Goal: Find specific page/section: Find specific page/section

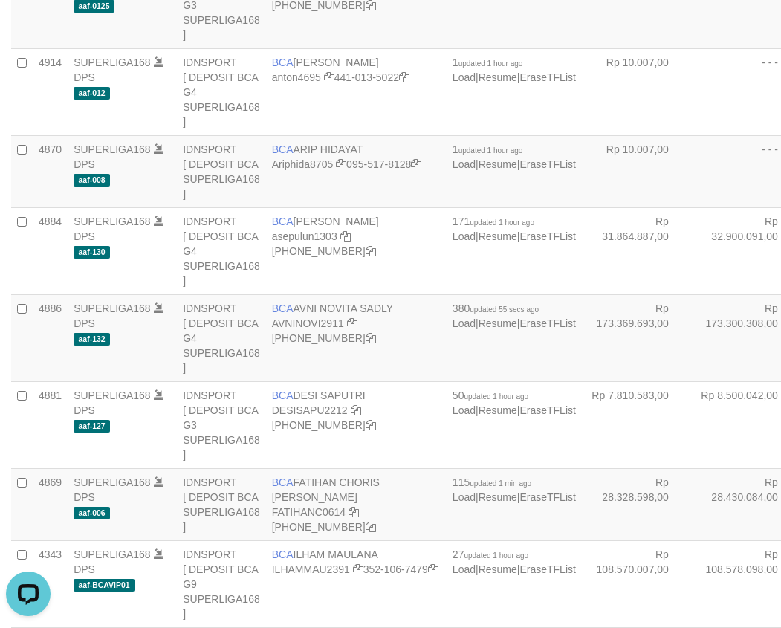
scroll to position [1633, 0]
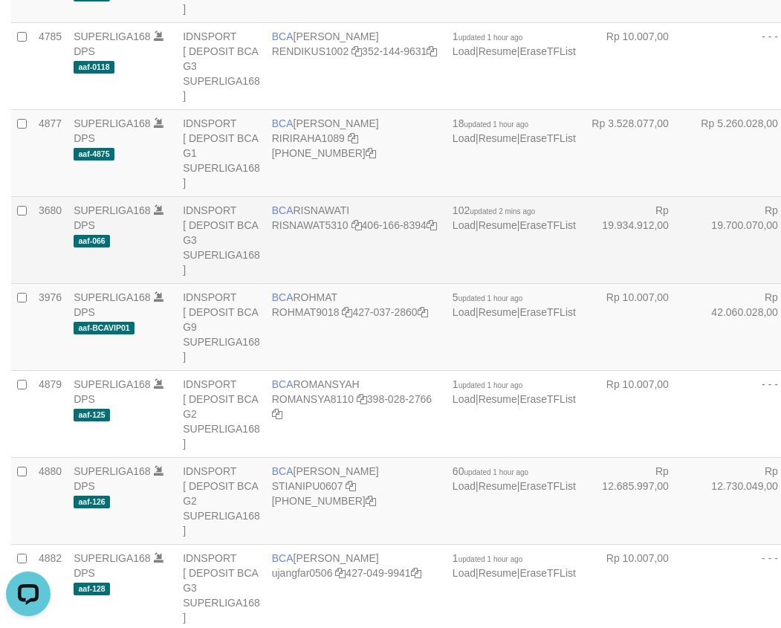
click at [297, 283] on td "BCA RISNAWATI RISNAWAT5310 406-166-8394" at bounding box center [356, 239] width 180 height 87
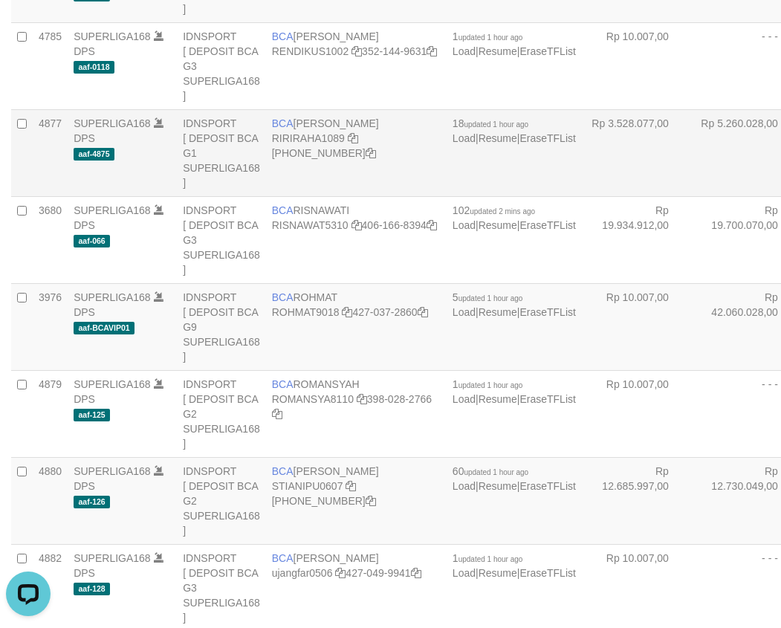
copy td "RISNAWATI"
